Goal: Book appointment/travel/reservation

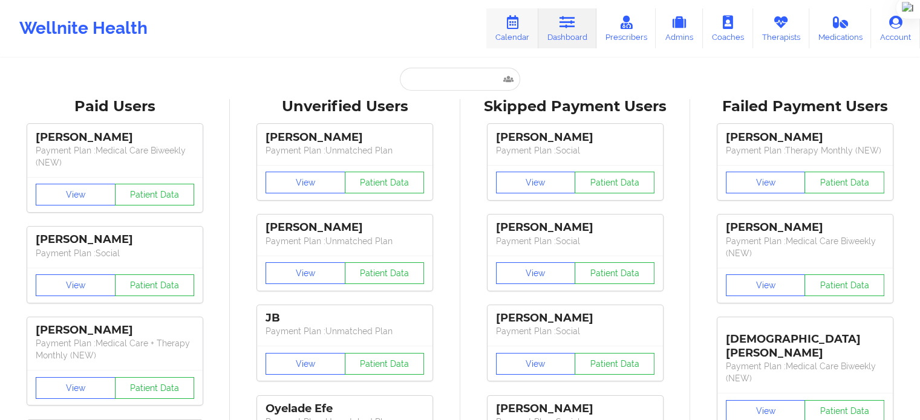
click at [505, 24] on link "Calendar" at bounding box center [512, 28] width 52 height 40
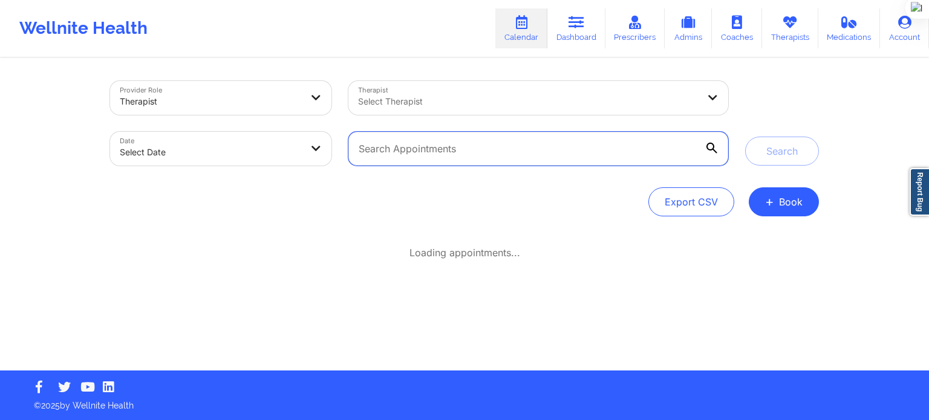
click at [564, 154] on input "text" at bounding box center [538, 149] width 380 height 34
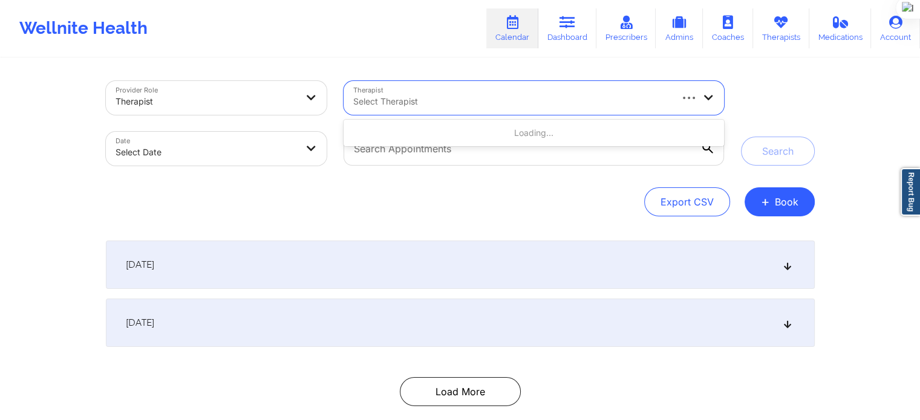
click at [505, 106] on div at bounding box center [511, 101] width 316 height 15
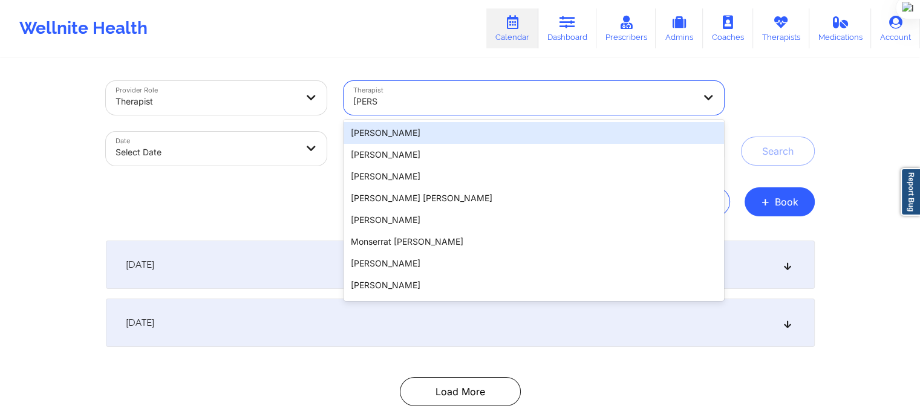
type input "[PERSON_NAME]"
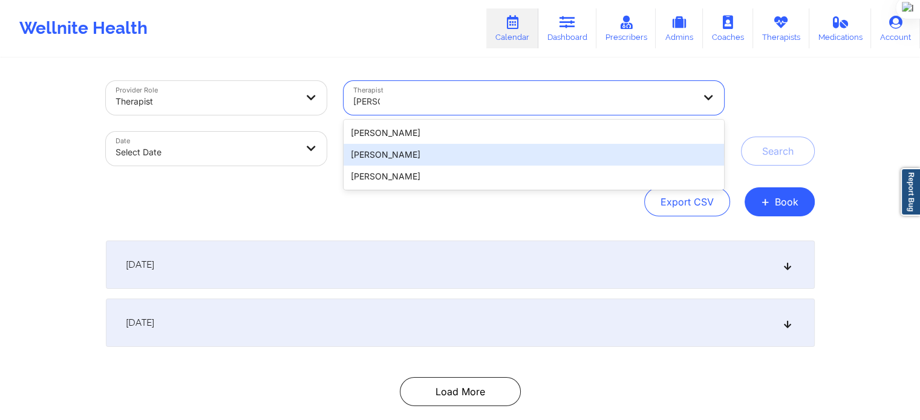
click at [397, 155] on div "[PERSON_NAME]" at bounding box center [533, 155] width 380 height 22
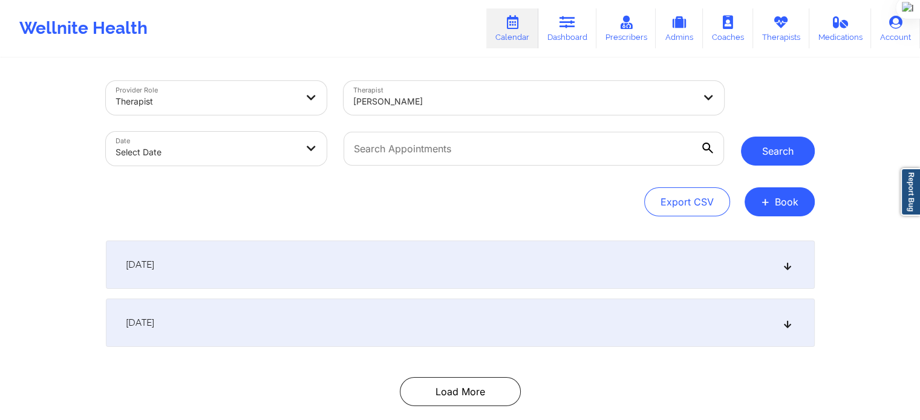
click at [764, 154] on button "Search" at bounding box center [778, 151] width 74 height 29
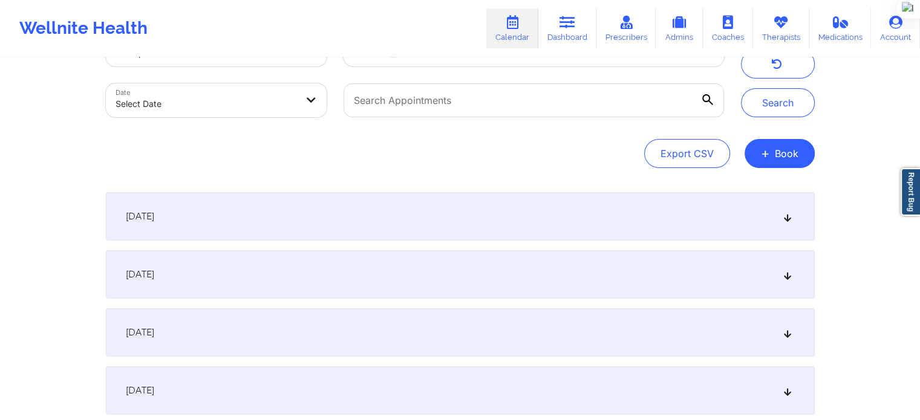
scroll to position [121, 0]
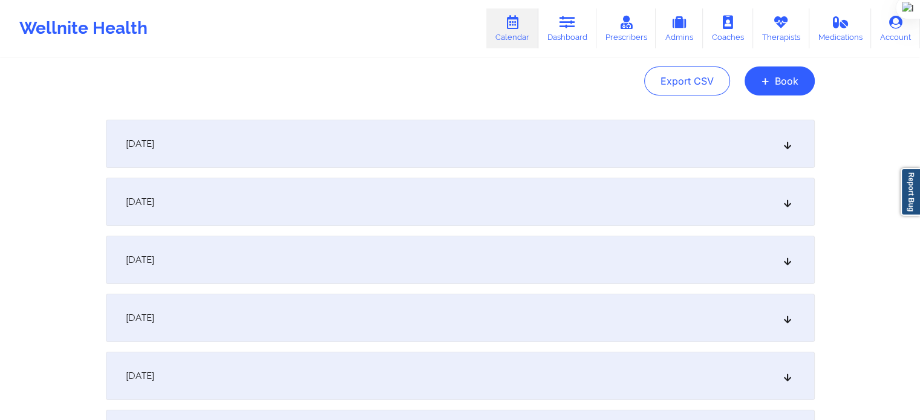
click at [382, 159] on div "[DATE]" at bounding box center [460, 144] width 709 height 48
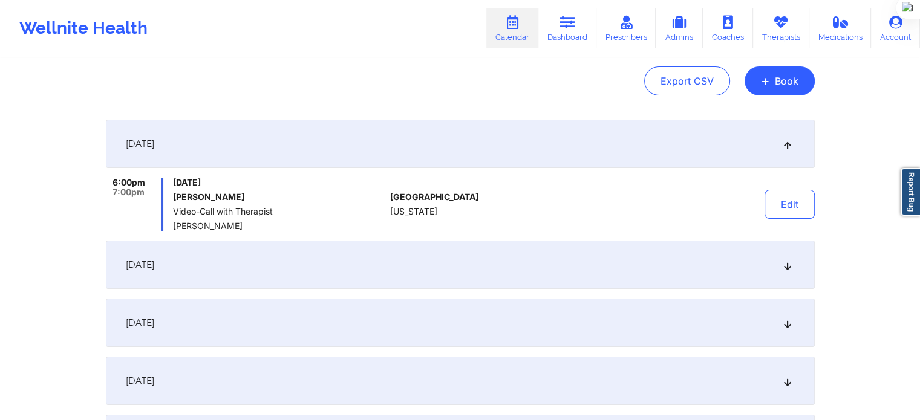
click at [373, 273] on div "[DATE]" at bounding box center [460, 265] width 709 height 48
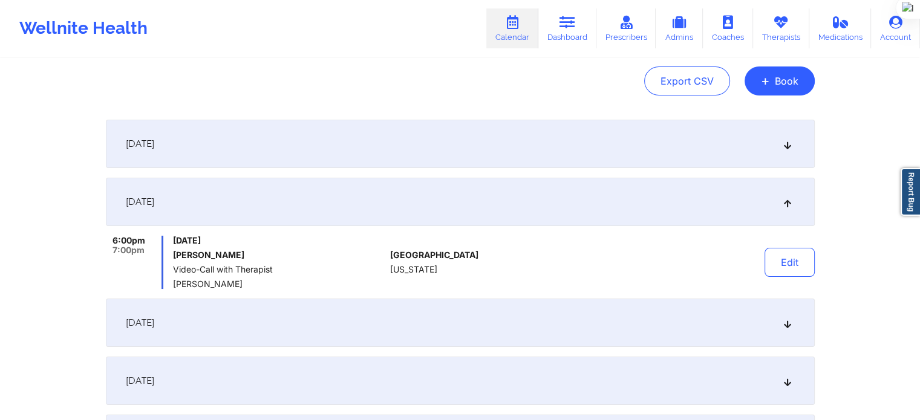
click at [484, 208] on div "[DATE]" at bounding box center [460, 202] width 709 height 48
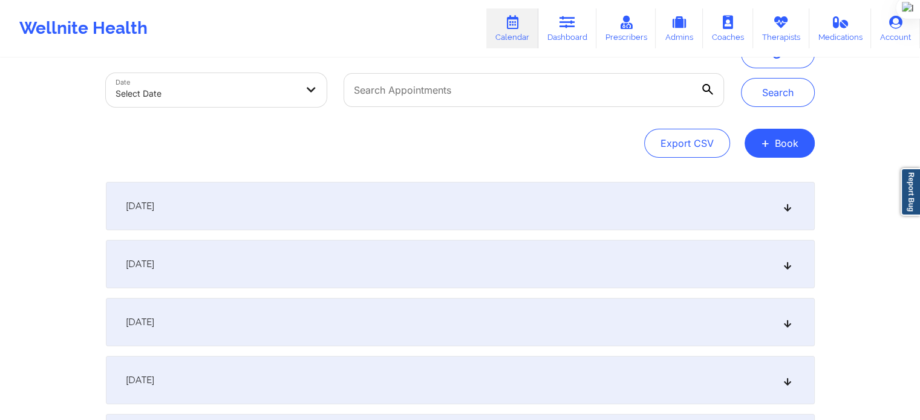
scroll to position [0, 0]
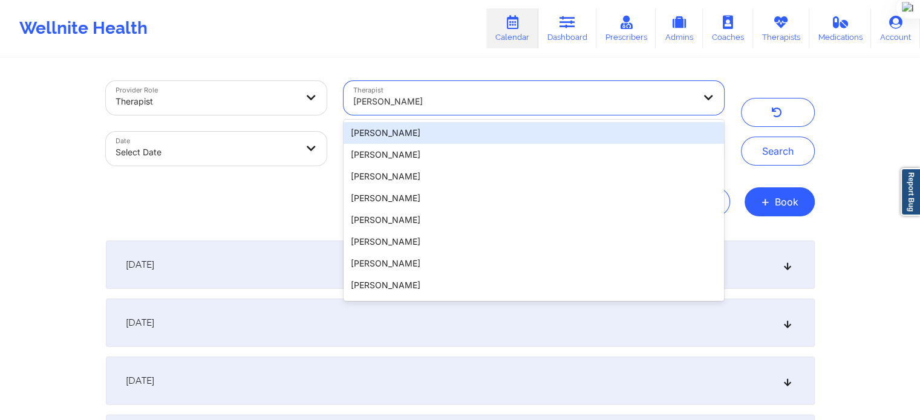
click at [444, 104] on div at bounding box center [523, 101] width 340 height 15
type input "alici"
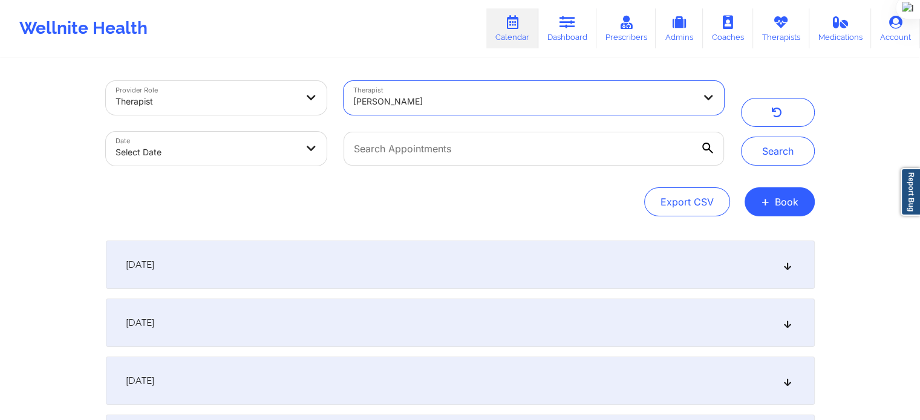
click at [467, 105] on div at bounding box center [523, 101] width 340 height 15
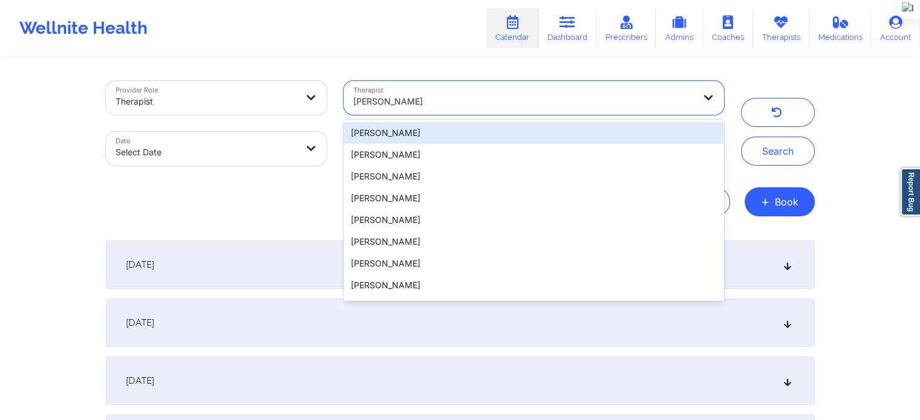
click at [458, 106] on div at bounding box center [523, 101] width 340 height 15
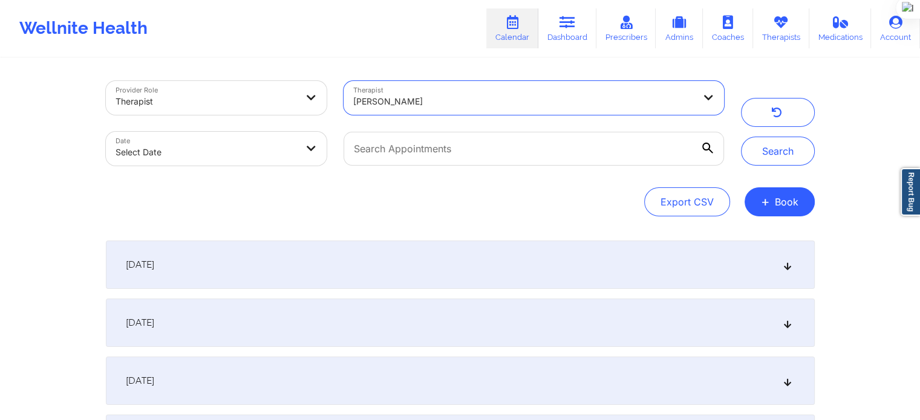
click at [454, 105] on div at bounding box center [523, 101] width 340 height 15
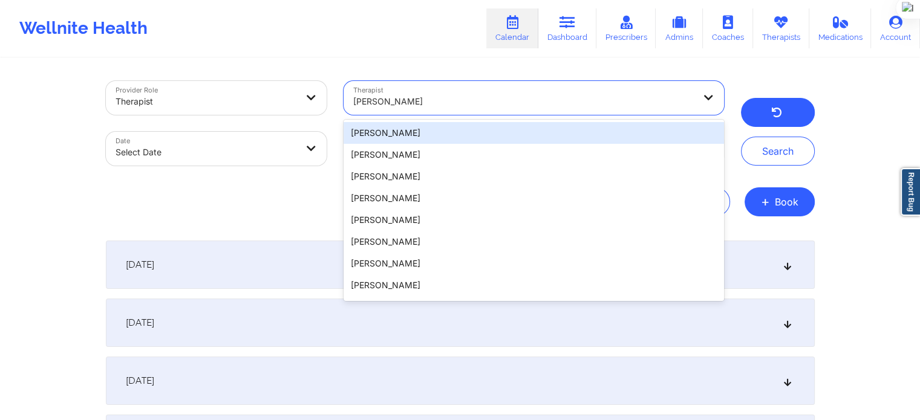
click at [766, 124] on button "button" at bounding box center [778, 112] width 74 height 29
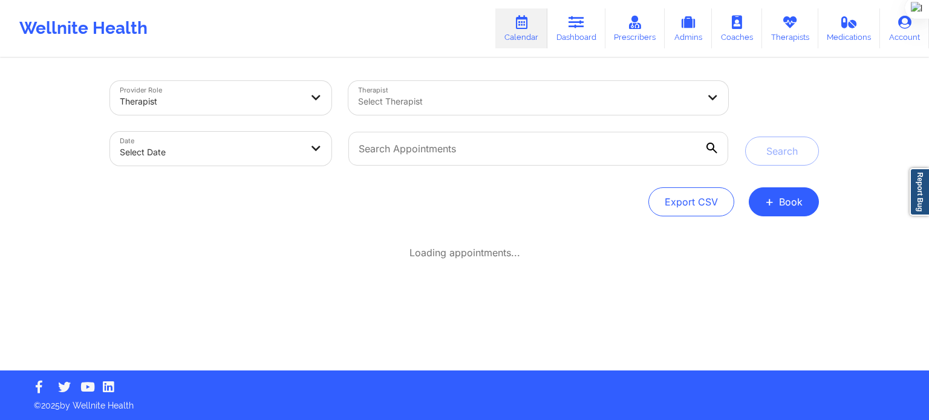
click at [455, 118] on div "Therapist Select Therapist" at bounding box center [538, 98] width 397 height 51
click at [455, 113] on div "Select Therapist" at bounding box center [523, 98] width 351 height 34
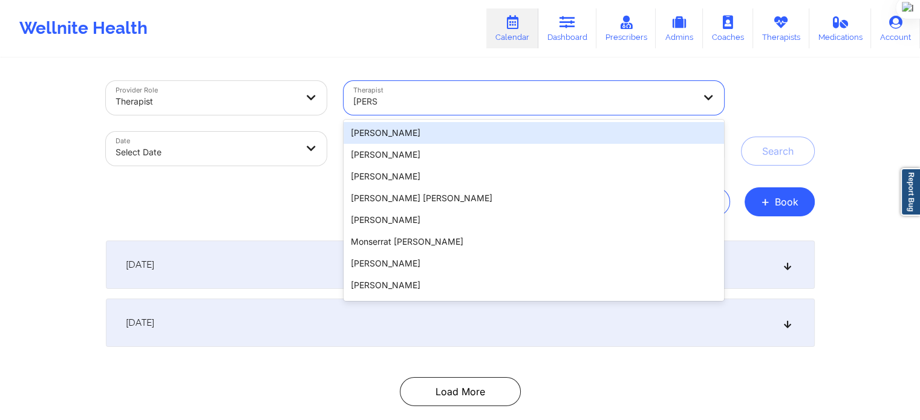
type input "[PERSON_NAME]"
click at [418, 103] on div at bounding box center [523, 101] width 340 height 15
type input "[PERSON_NAME]"
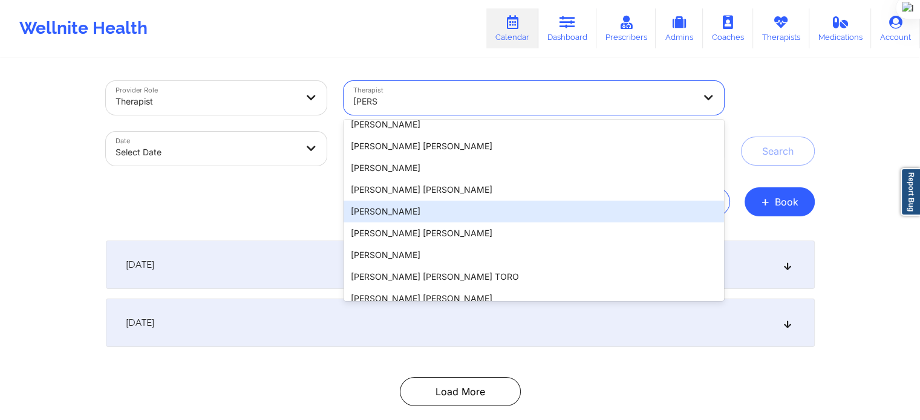
scroll to position [181, 0]
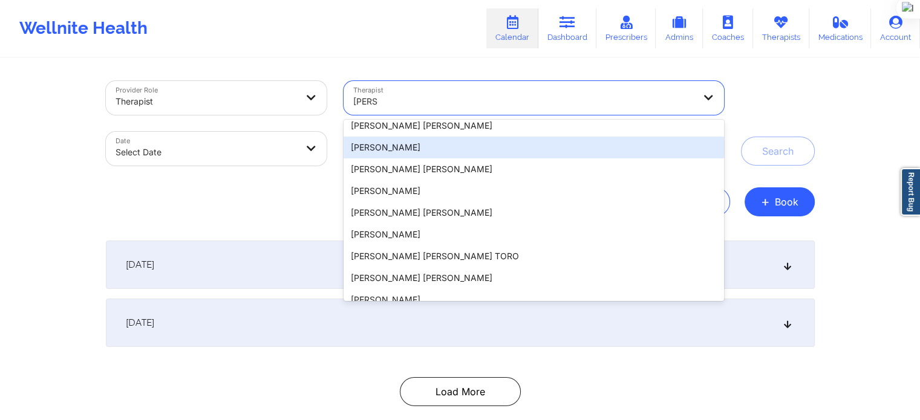
click at [411, 152] on div "[PERSON_NAME]" at bounding box center [533, 148] width 380 height 22
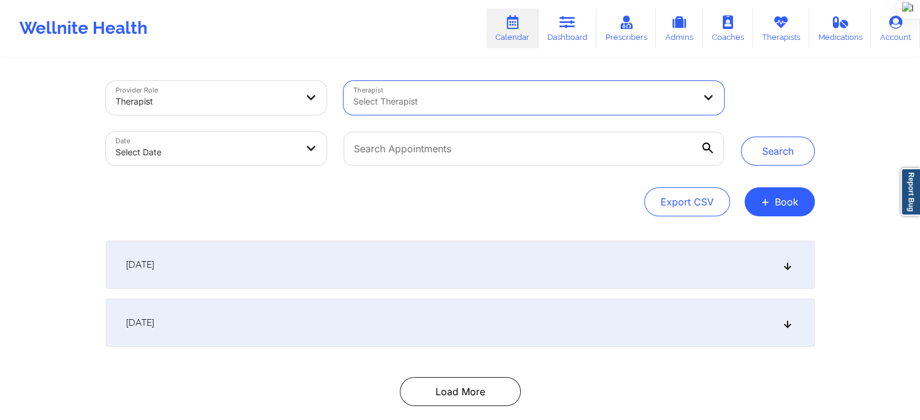
click at [493, 195] on div "Export CSV + Book" at bounding box center [460, 201] width 709 height 29
click at [504, 100] on div at bounding box center [523, 101] width 340 height 15
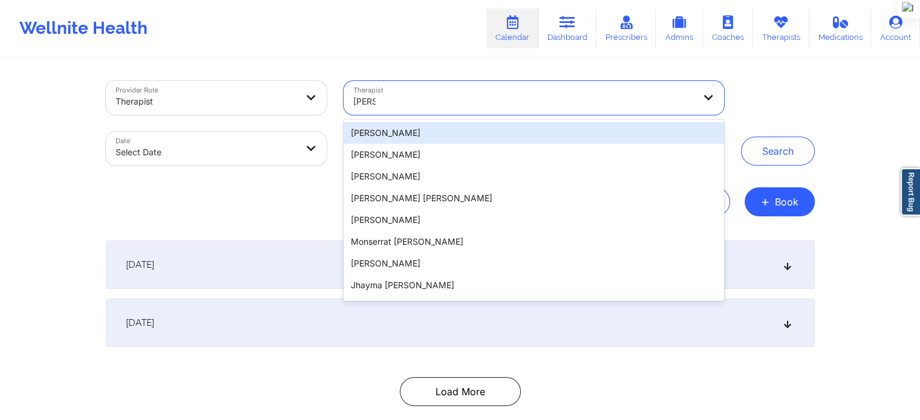
type input "[PERSON_NAME]"
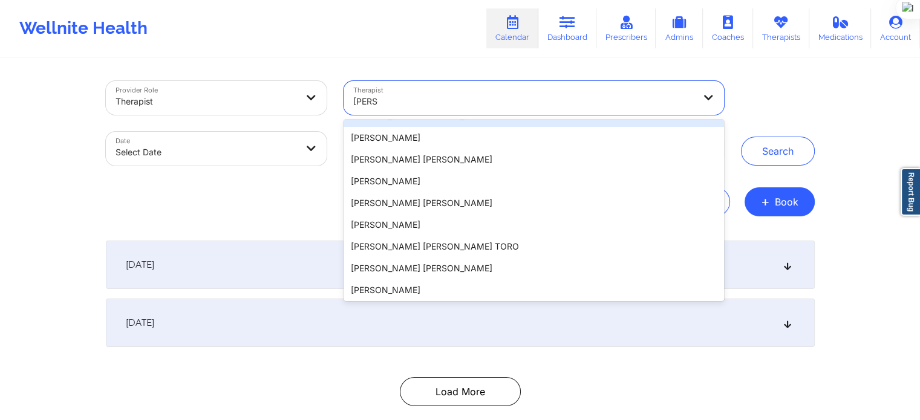
scroll to position [121, 0]
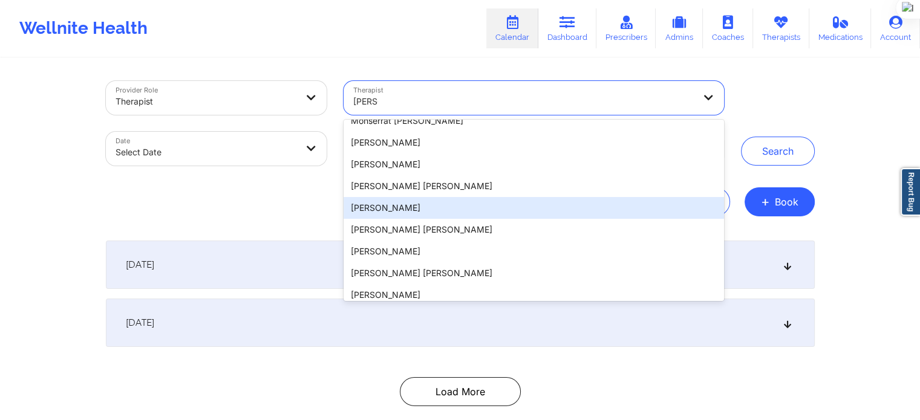
click at [426, 206] on div "[PERSON_NAME]" at bounding box center [533, 208] width 380 height 22
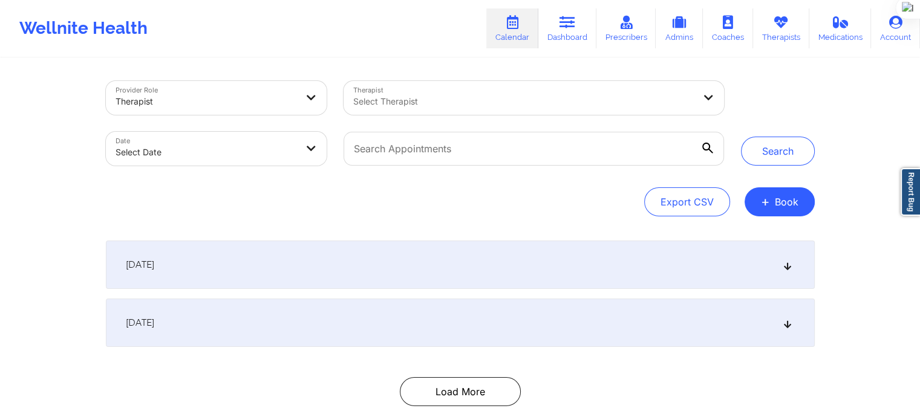
click at [464, 181] on div "Provider Role Therapist Therapist Select Therapist Date Select Date Search Expo…" at bounding box center [460, 148] width 709 height 135
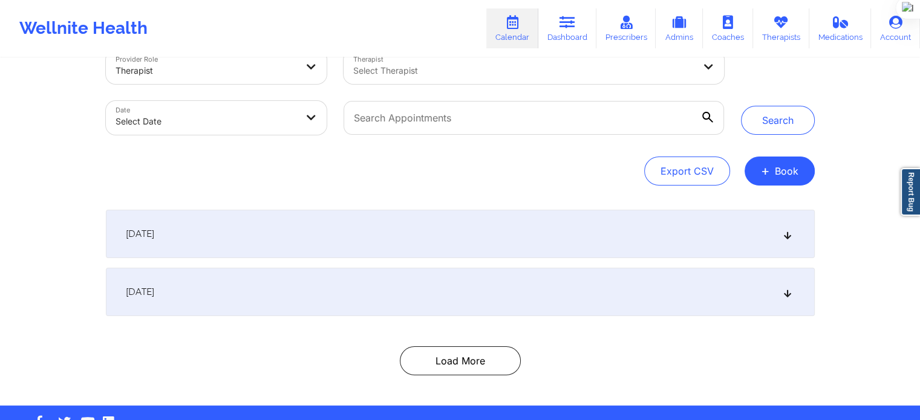
scroll to position [65, 0]
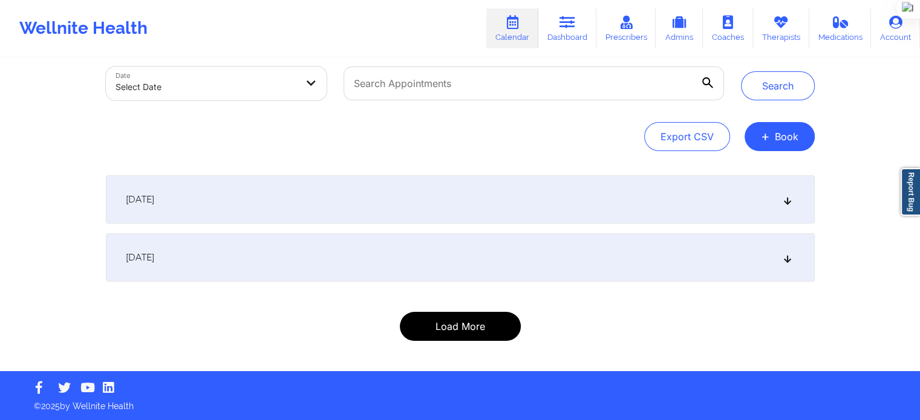
click at [425, 316] on button "Load More" at bounding box center [460, 326] width 121 height 29
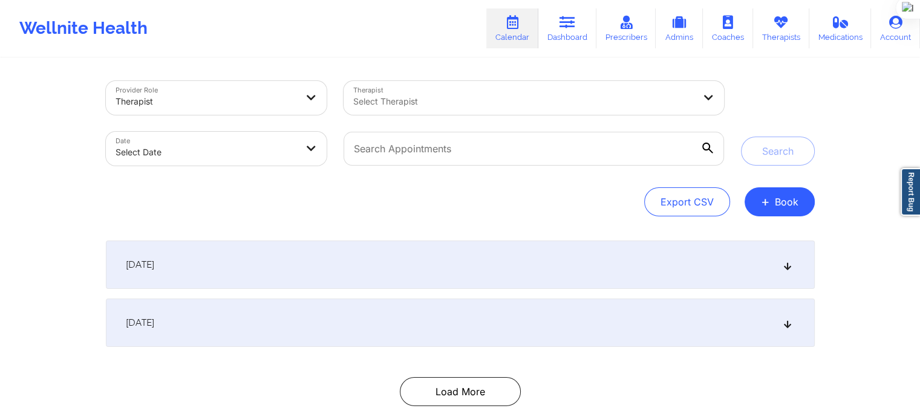
click at [444, 106] on div at bounding box center [523, 101] width 340 height 15
